Goal: Entertainment & Leisure: Consume media (video, audio)

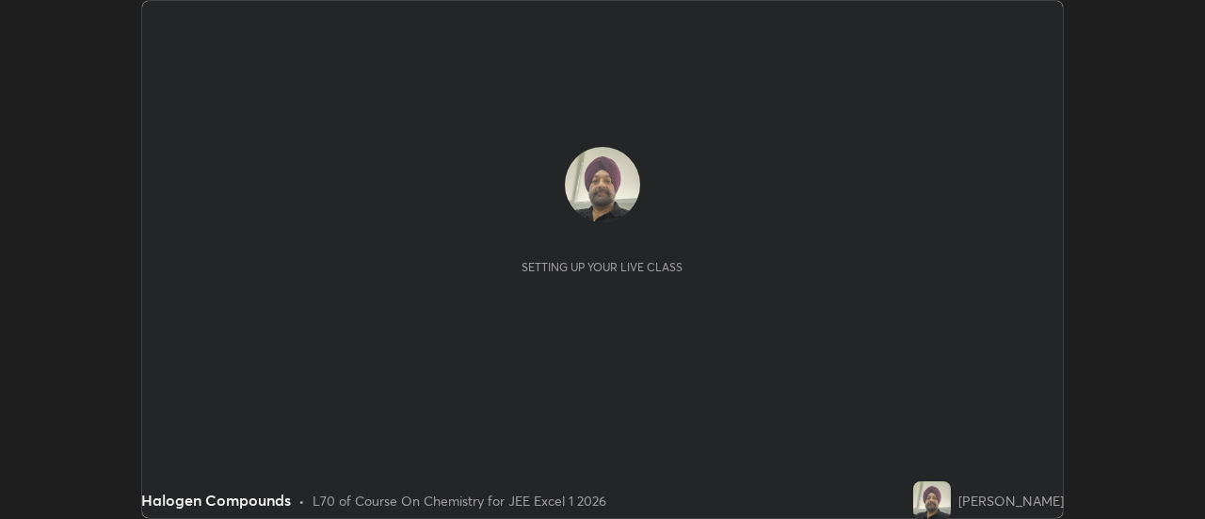
scroll to position [519, 1204]
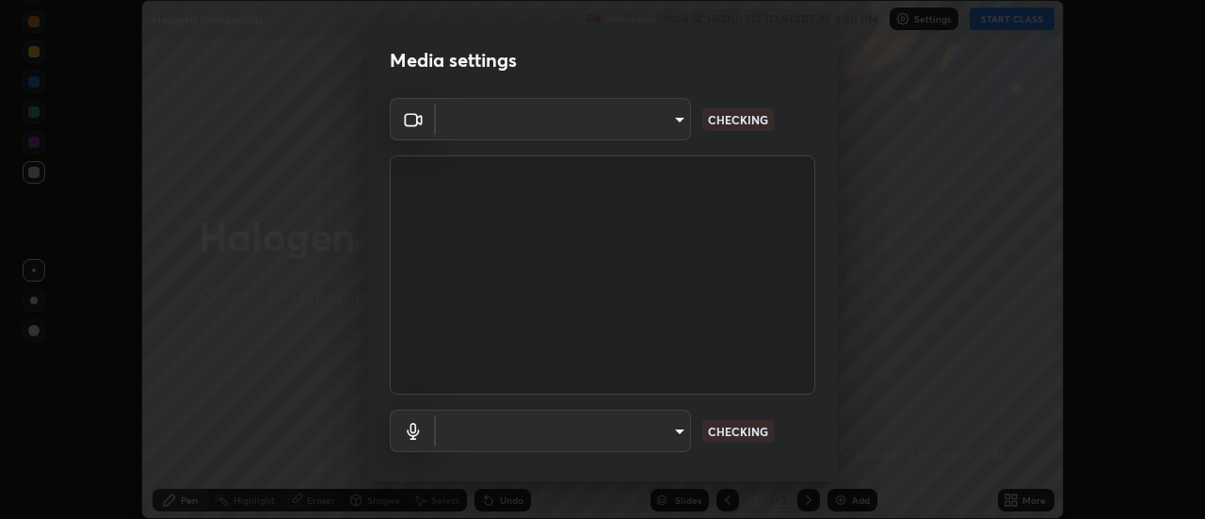
type input "c5ed04fab0462d49a1ad3b4b8777cdbb7dc1a14ad55b47a40411d41dbe2fc924"
type input "038ebf899c8333d1740d295aa6b107b1a593a35e13d177d8d6be7167ec3b59c1"
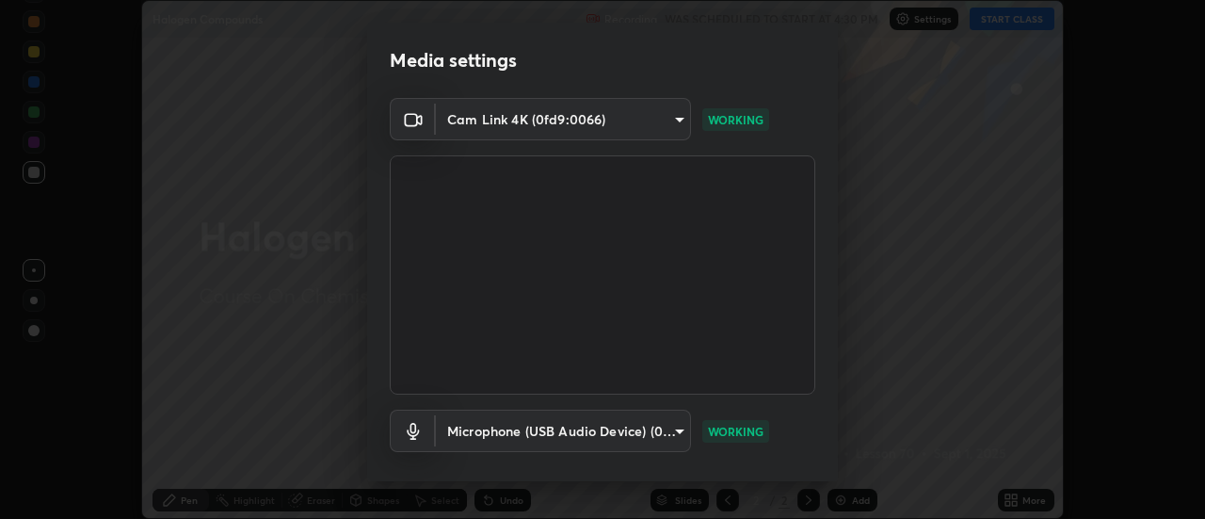
scroll to position [99, 0]
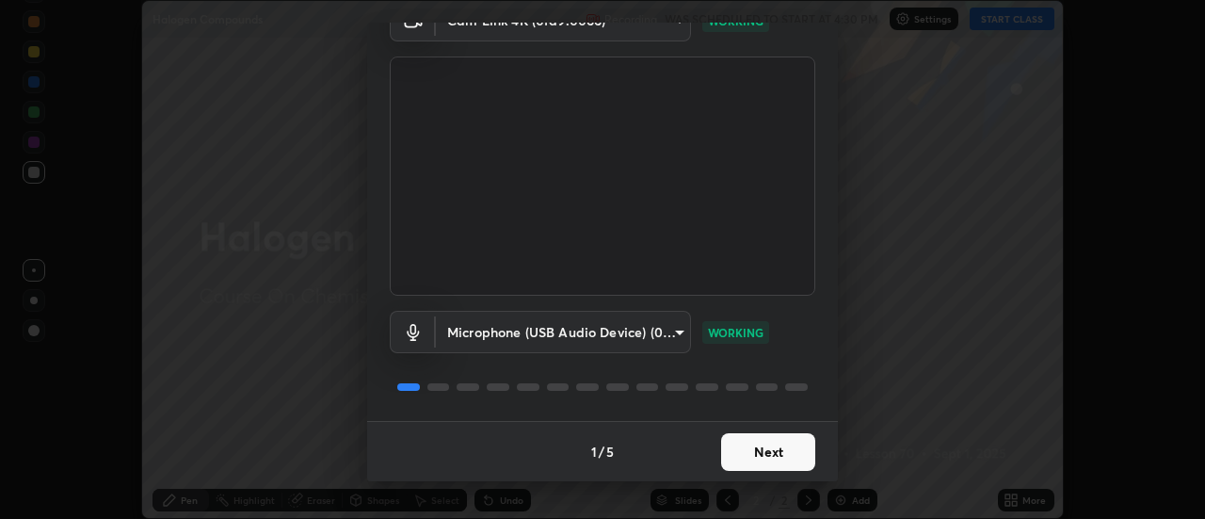
click at [758, 449] on button "Next" at bounding box center [768, 452] width 94 height 38
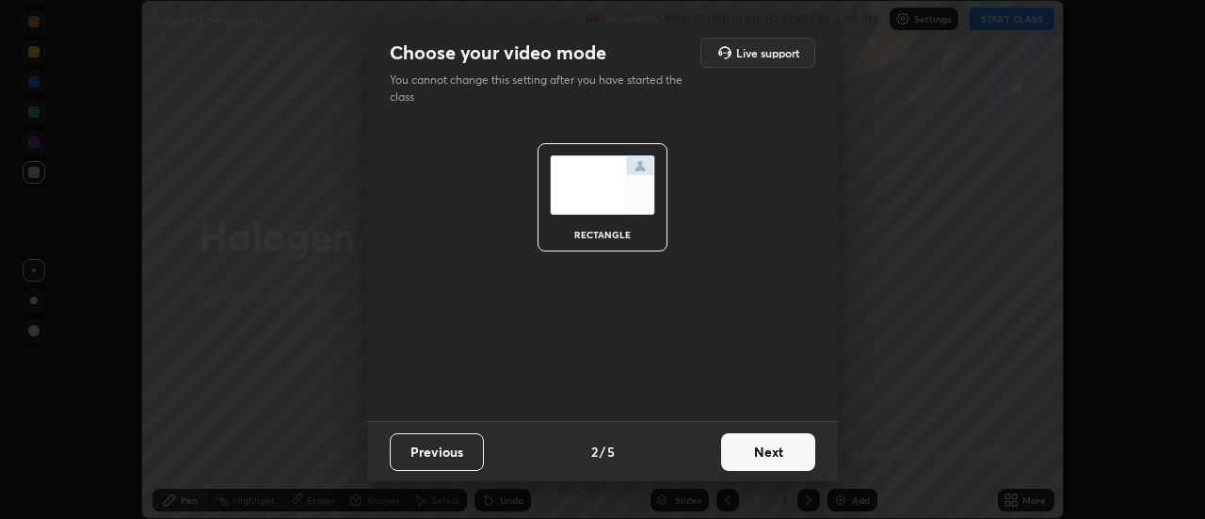
scroll to position [0, 0]
click at [762, 446] on button "Next" at bounding box center [768, 452] width 94 height 38
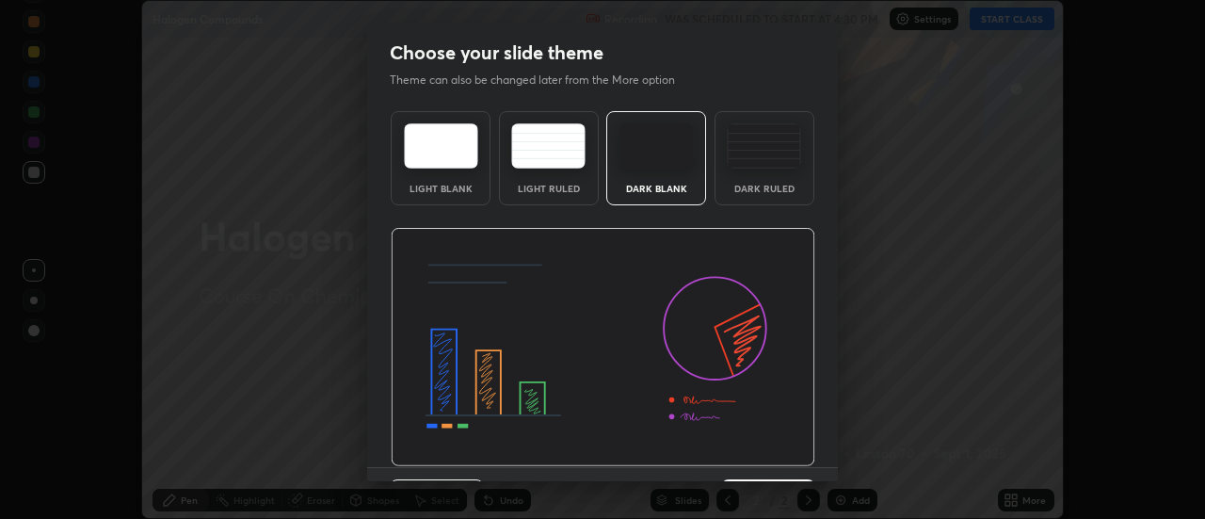
click at [762, 447] on img at bounding box center [603, 347] width 425 height 239
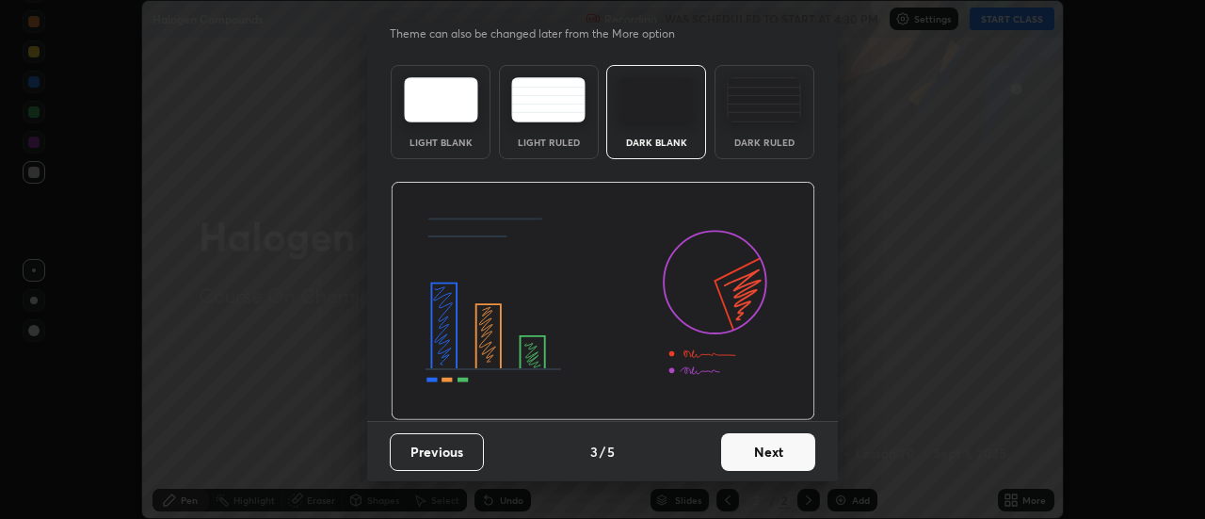
click at [764, 450] on button "Next" at bounding box center [768, 452] width 94 height 38
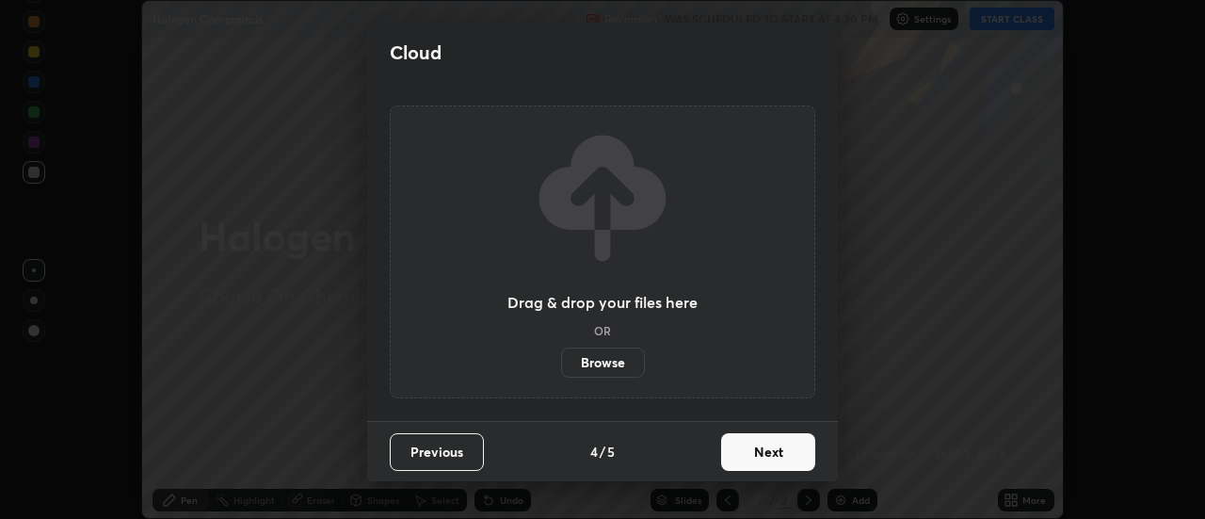
scroll to position [0, 0]
click at [751, 450] on button "Next" at bounding box center [768, 452] width 94 height 38
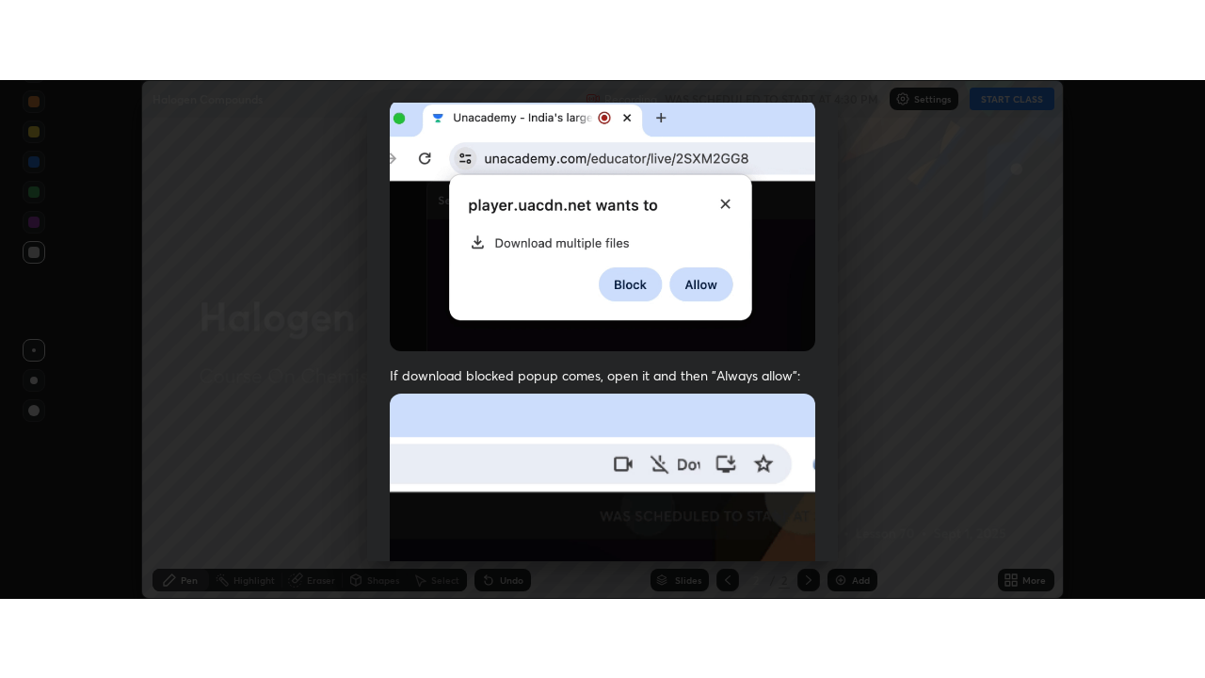
scroll to position [483, 0]
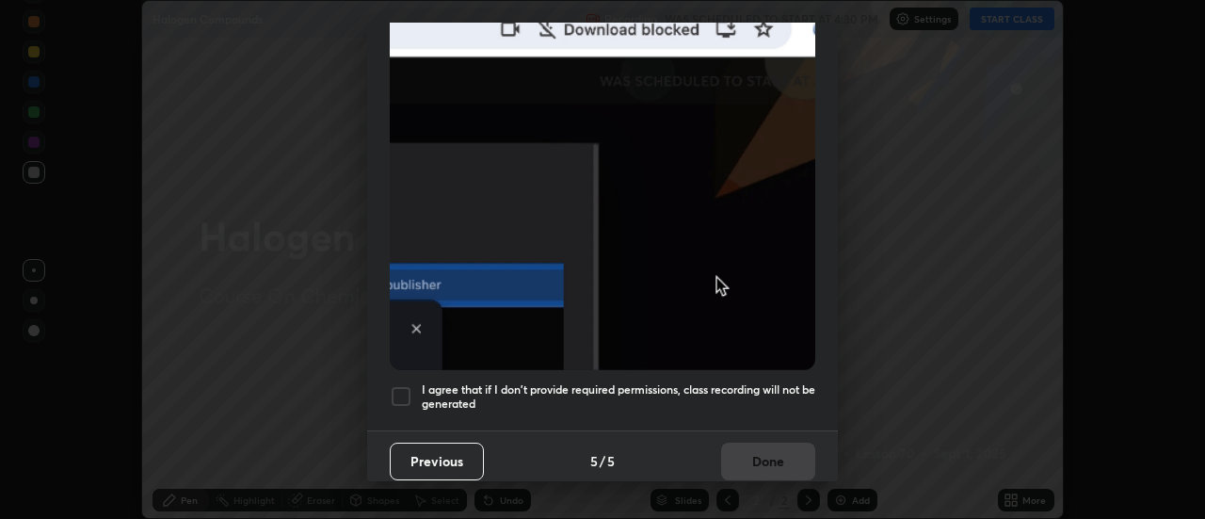
click at [404, 390] on div at bounding box center [401, 396] width 23 height 23
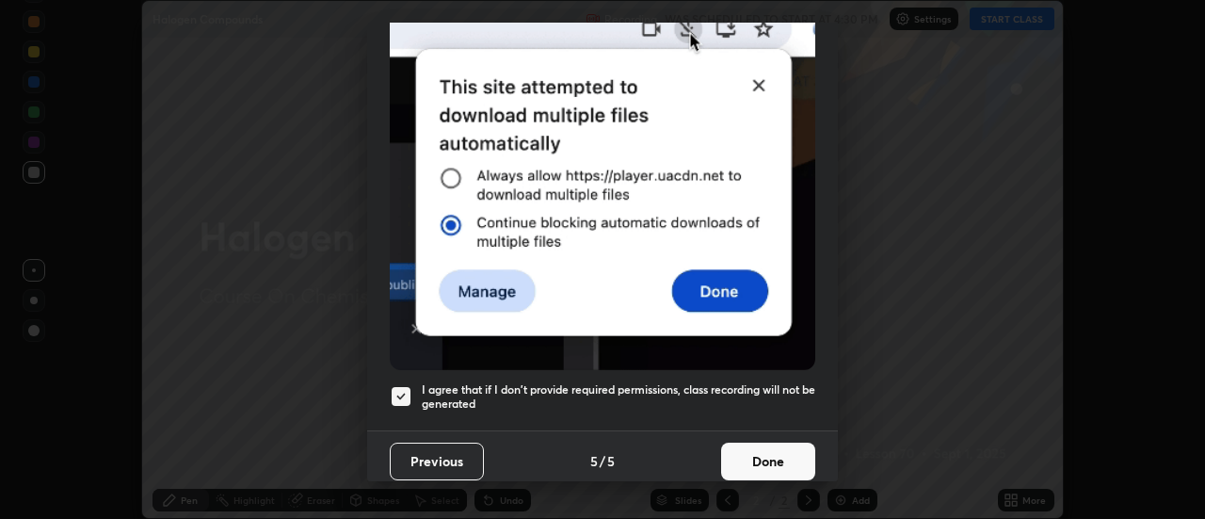
click at [755, 449] on button "Done" at bounding box center [768, 462] width 94 height 38
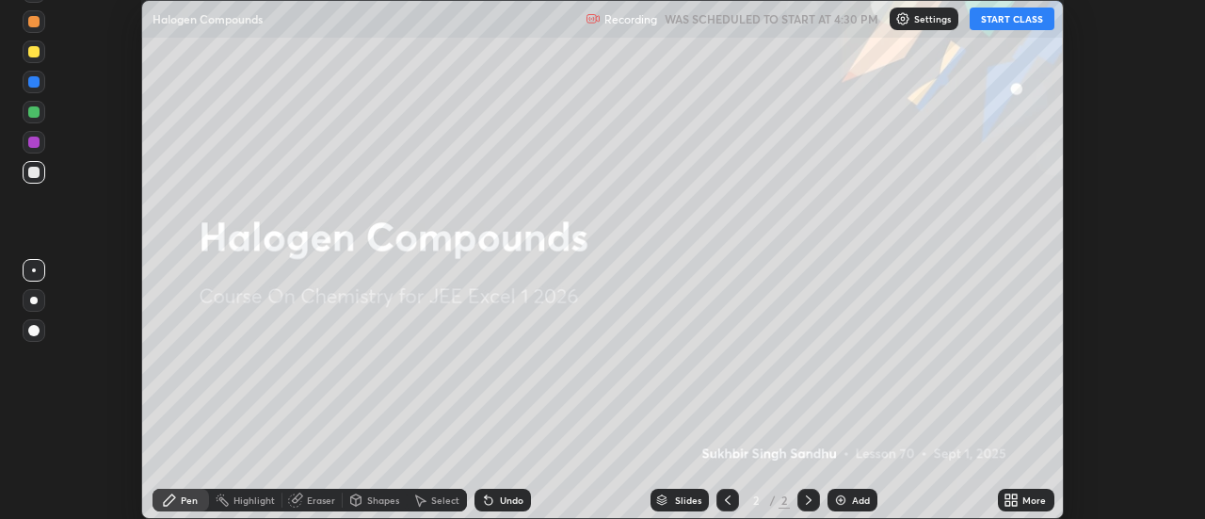
click at [844, 504] on img at bounding box center [840, 499] width 15 height 15
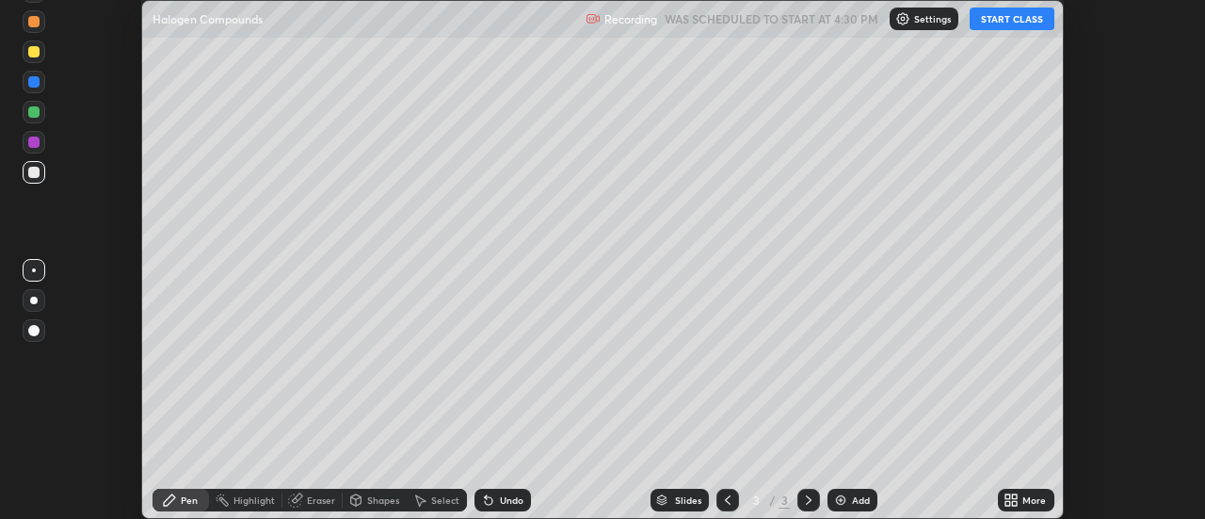
click at [1009, 503] on icon at bounding box center [1008, 503] width 5 height 5
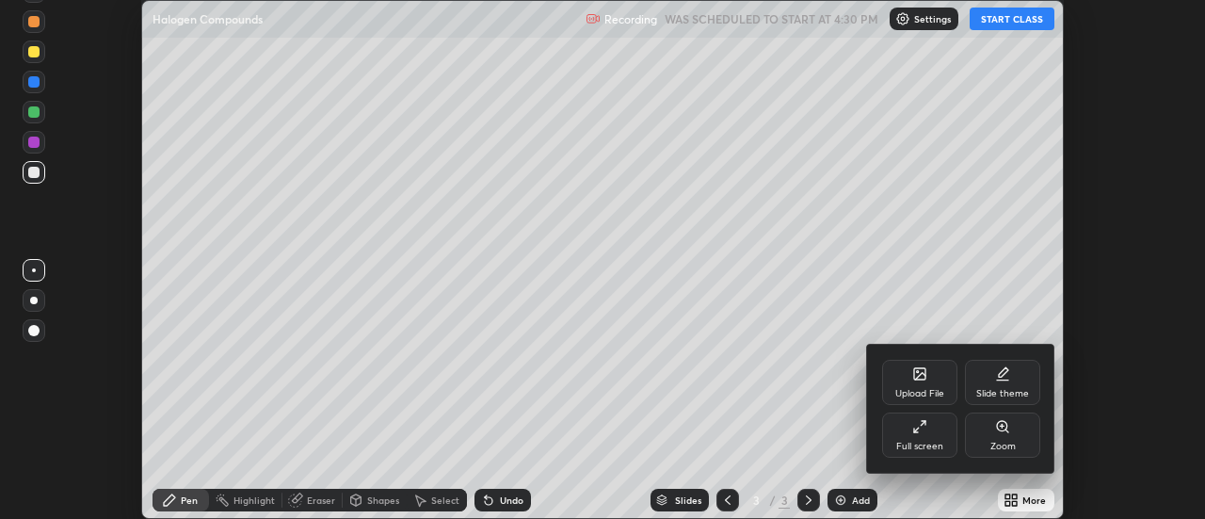
click at [931, 438] on div "Full screen" at bounding box center [919, 434] width 75 height 45
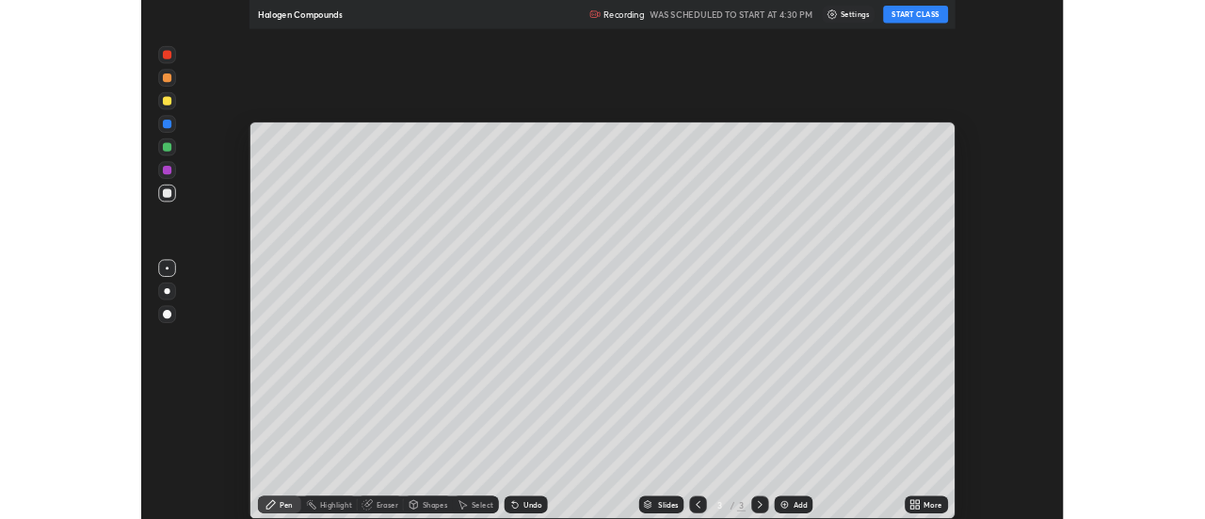
scroll to position [678, 1205]
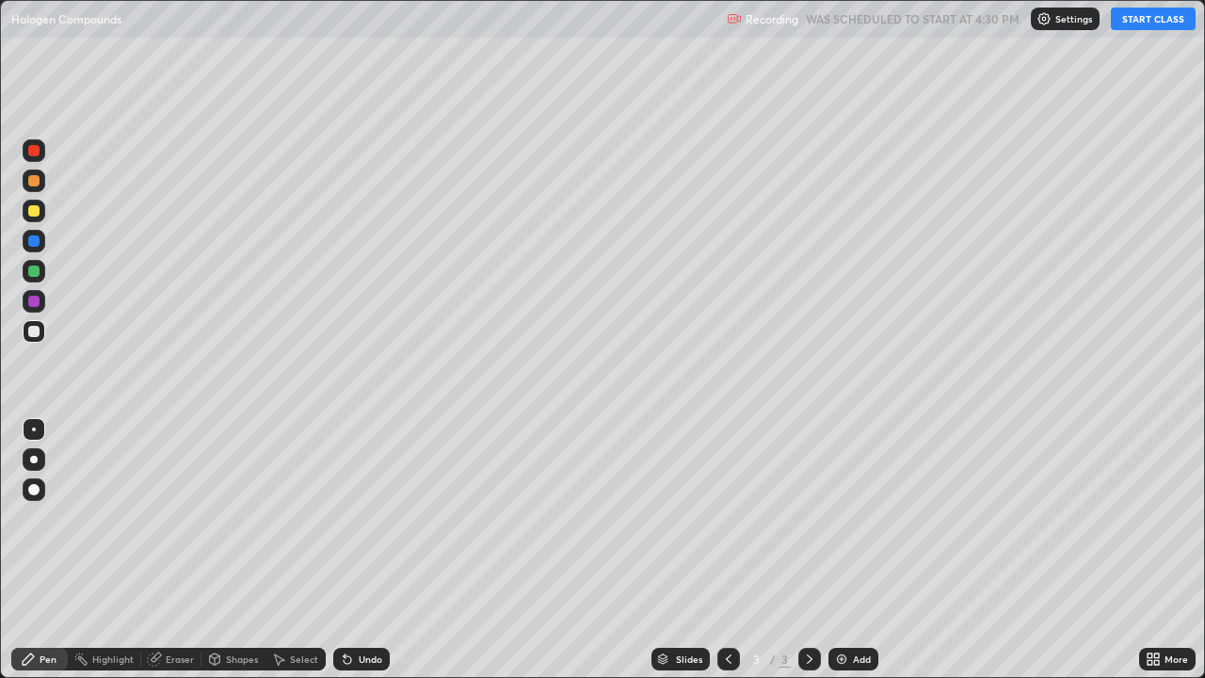
click at [1148, 24] on button "START CLASS" at bounding box center [1153, 19] width 85 height 23
click at [839, 518] on img at bounding box center [841, 659] width 15 height 15
click at [845, 518] on img at bounding box center [841, 659] width 15 height 15
click at [838, 518] on img at bounding box center [841, 659] width 15 height 15
click at [844, 518] on img at bounding box center [841, 659] width 15 height 15
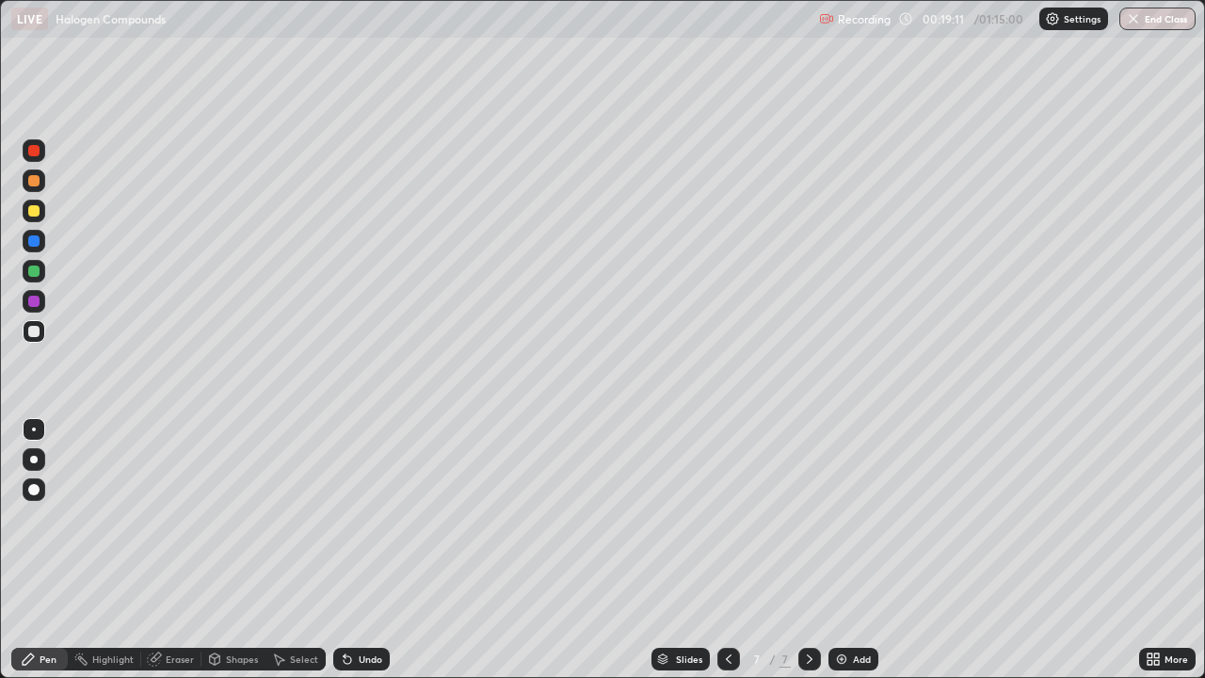
click at [847, 518] on img at bounding box center [841, 659] width 15 height 15
click at [369, 518] on div "Undo" at bounding box center [371, 658] width 24 height 9
click at [850, 518] on div "Add" at bounding box center [854, 659] width 50 height 23
click at [345, 518] on icon at bounding box center [348, 660] width 8 height 8
click at [367, 518] on div "Undo" at bounding box center [371, 658] width 24 height 9
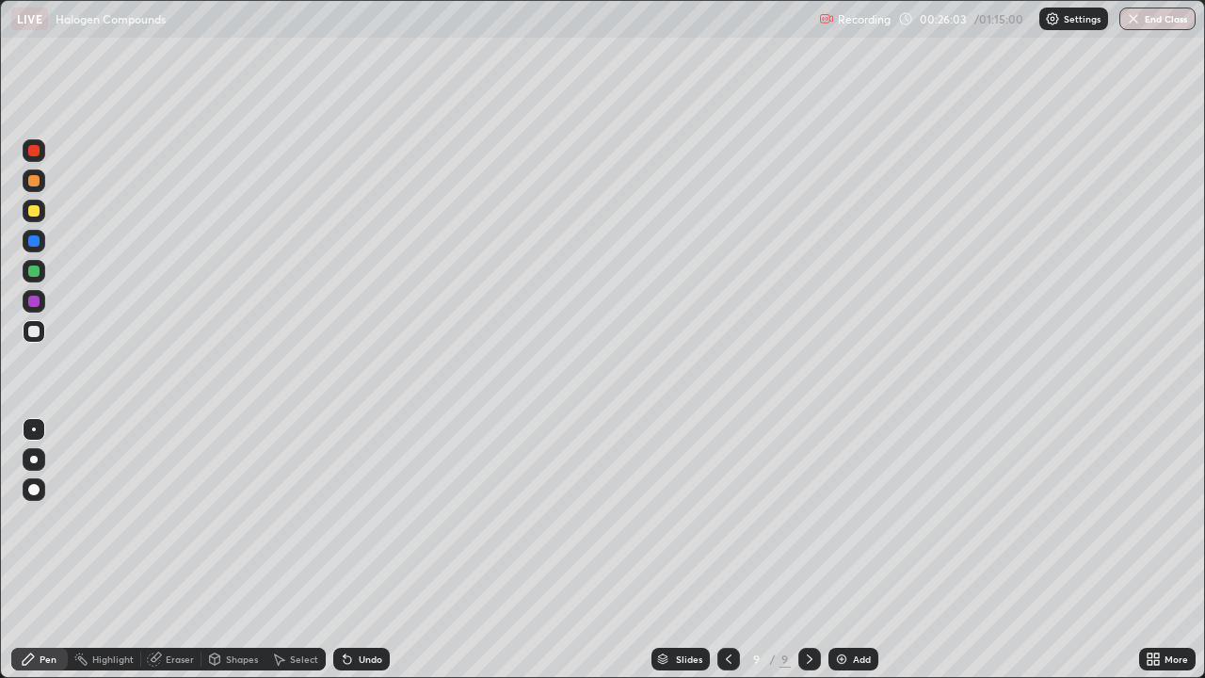
click at [372, 518] on div "Undo" at bounding box center [371, 658] width 24 height 9
click at [840, 518] on img at bounding box center [841, 659] width 15 height 15
click at [359, 518] on div "Undo" at bounding box center [361, 659] width 56 height 23
click at [363, 518] on div "Undo" at bounding box center [371, 658] width 24 height 9
click at [836, 518] on img at bounding box center [841, 659] width 15 height 15
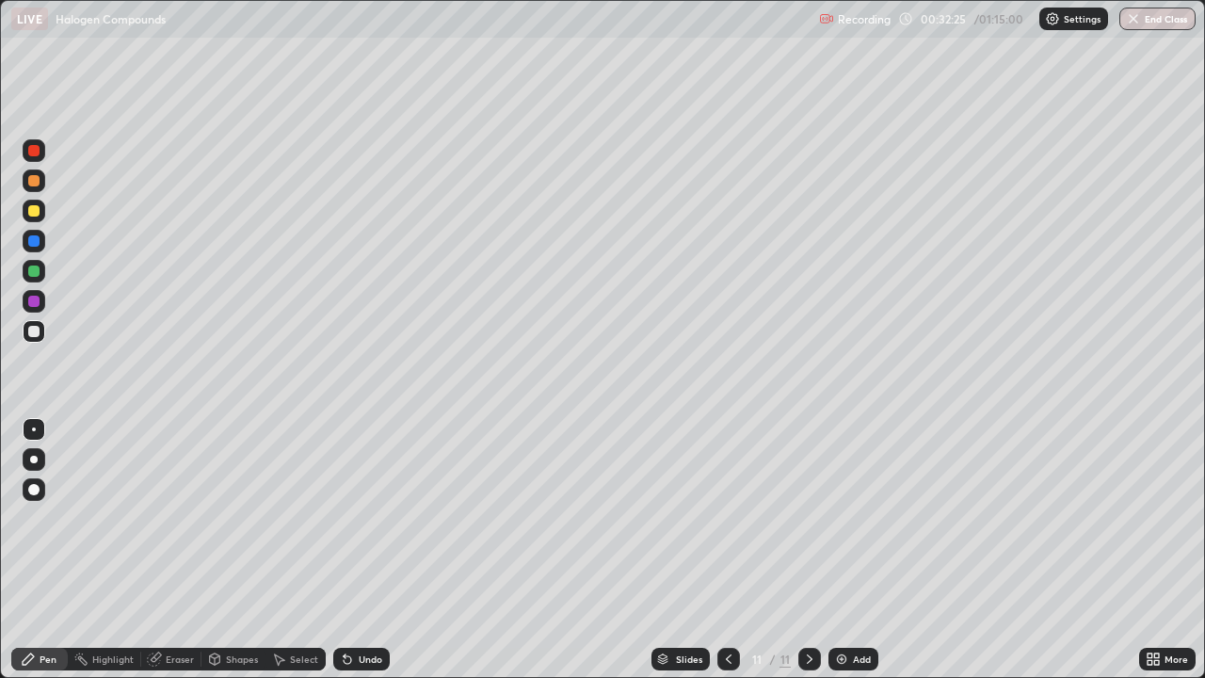
click at [32, 212] on div at bounding box center [33, 210] width 11 height 11
click at [30, 334] on div at bounding box center [33, 331] width 11 height 11
click at [374, 518] on div "Undo" at bounding box center [371, 658] width 24 height 9
click at [380, 518] on div "Undo" at bounding box center [361, 659] width 56 height 23
click at [379, 518] on div "Undo" at bounding box center [371, 658] width 24 height 9
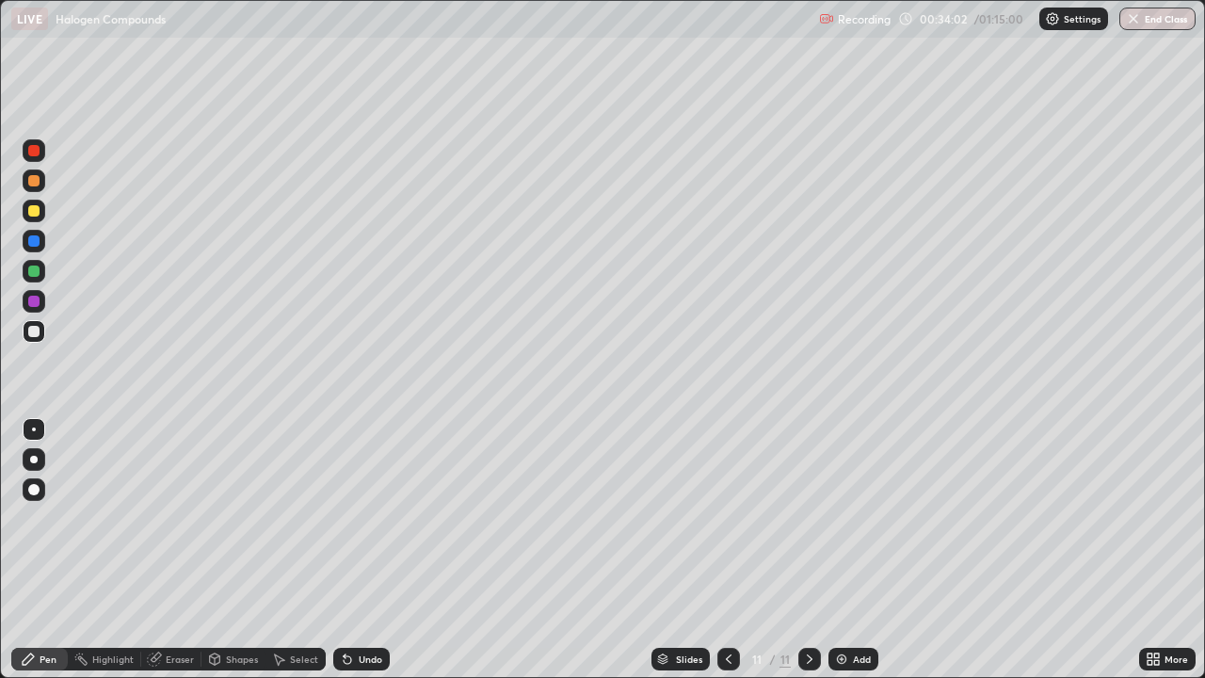
click at [40, 215] on div at bounding box center [34, 211] width 23 height 23
click at [27, 333] on div at bounding box center [34, 331] width 23 height 23
click at [841, 518] on img at bounding box center [841, 659] width 15 height 15
click at [359, 518] on div "Undo" at bounding box center [371, 658] width 24 height 9
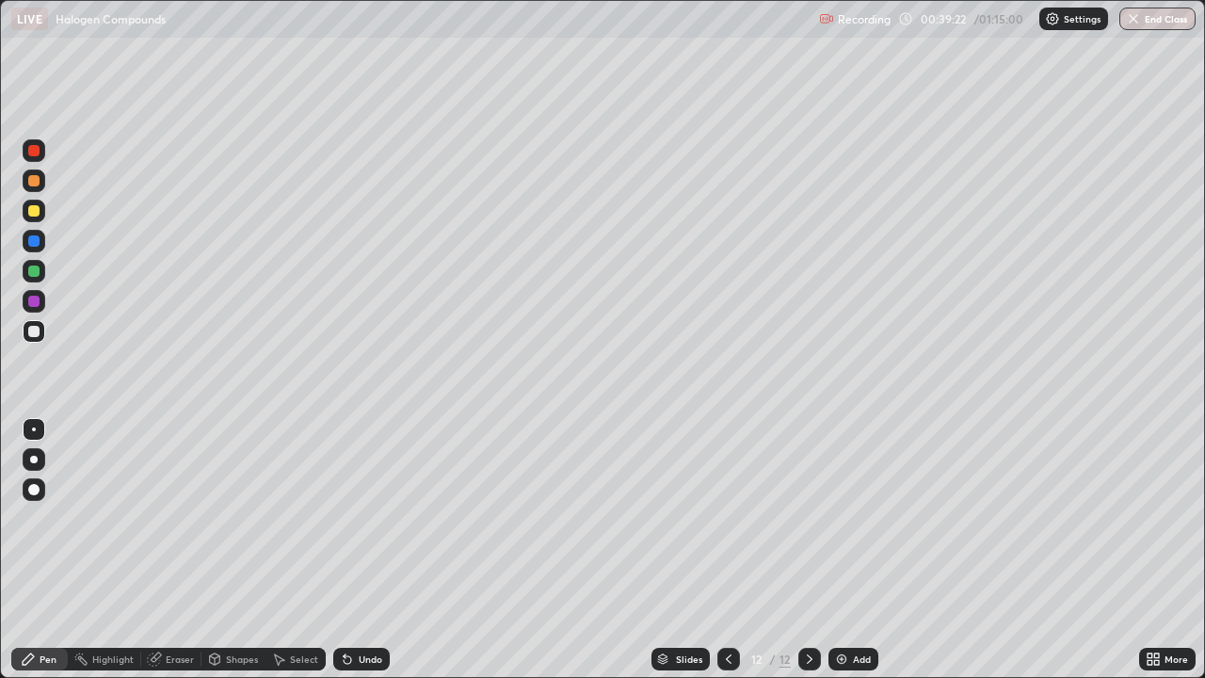
click at [363, 518] on div "Undo" at bounding box center [371, 658] width 24 height 9
click at [355, 518] on div "Undo" at bounding box center [361, 659] width 56 height 23
click at [845, 518] on img at bounding box center [841, 659] width 15 height 15
click at [838, 518] on img at bounding box center [841, 659] width 15 height 15
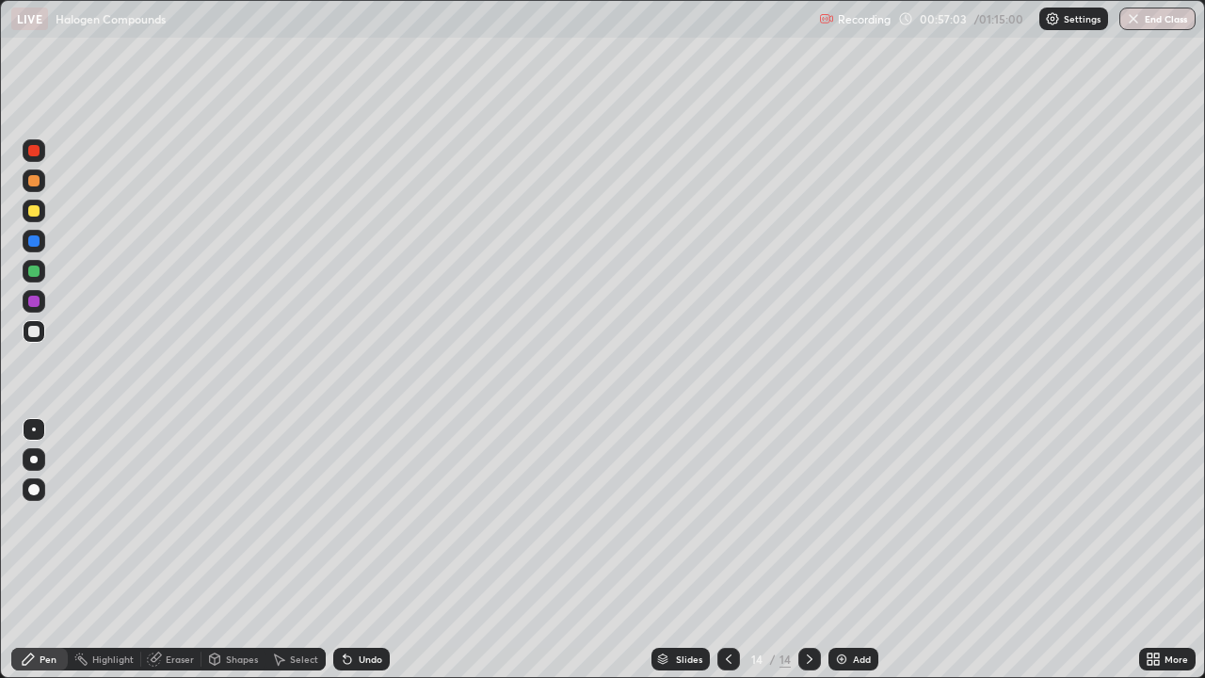
click at [836, 518] on img at bounding box center [841, 659] width 15 height 15
click at [1136, 22] on img "button" at bounding box center [1134, 18] width 15 height 15
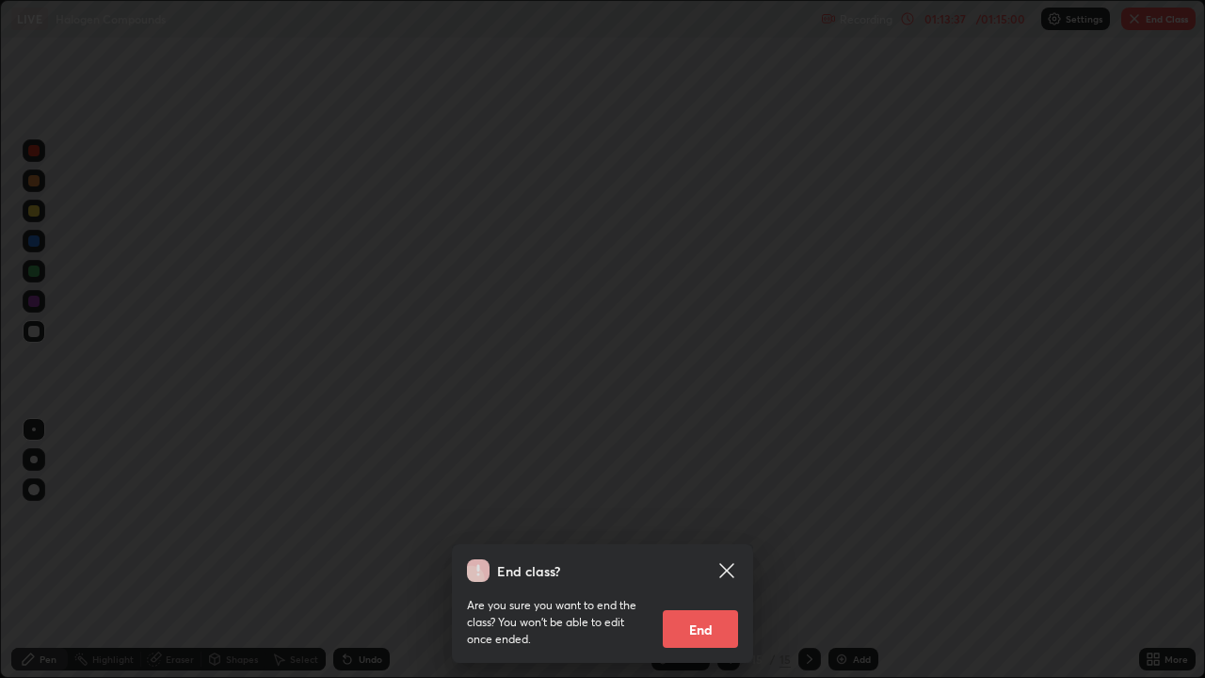
click at [701, 518] on button "End" at bounding box center [700, 629] width 75 height 38
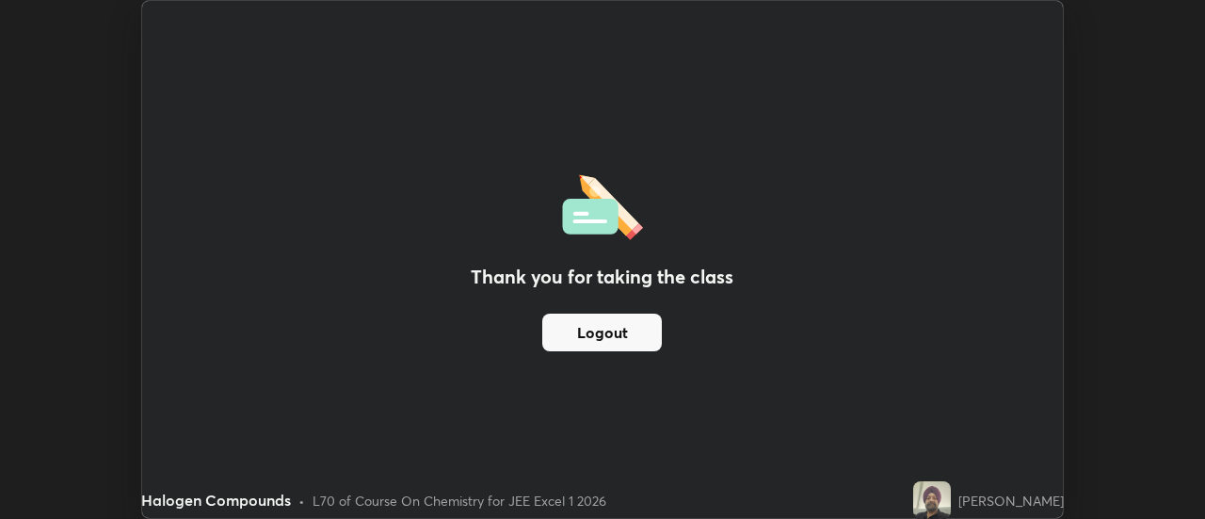
scroll to position [93646, 92959]
